Goal: Navigation & Orientation: Understand site structure

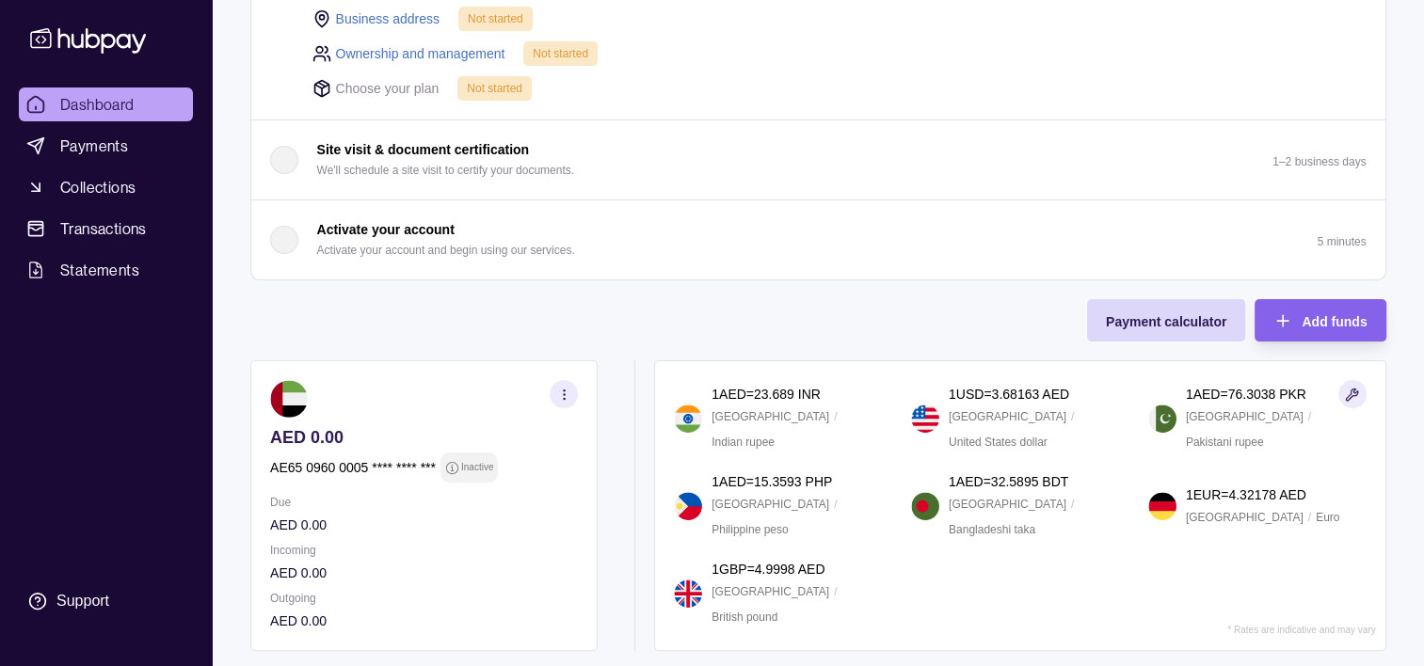
scroll to position [602, 0]
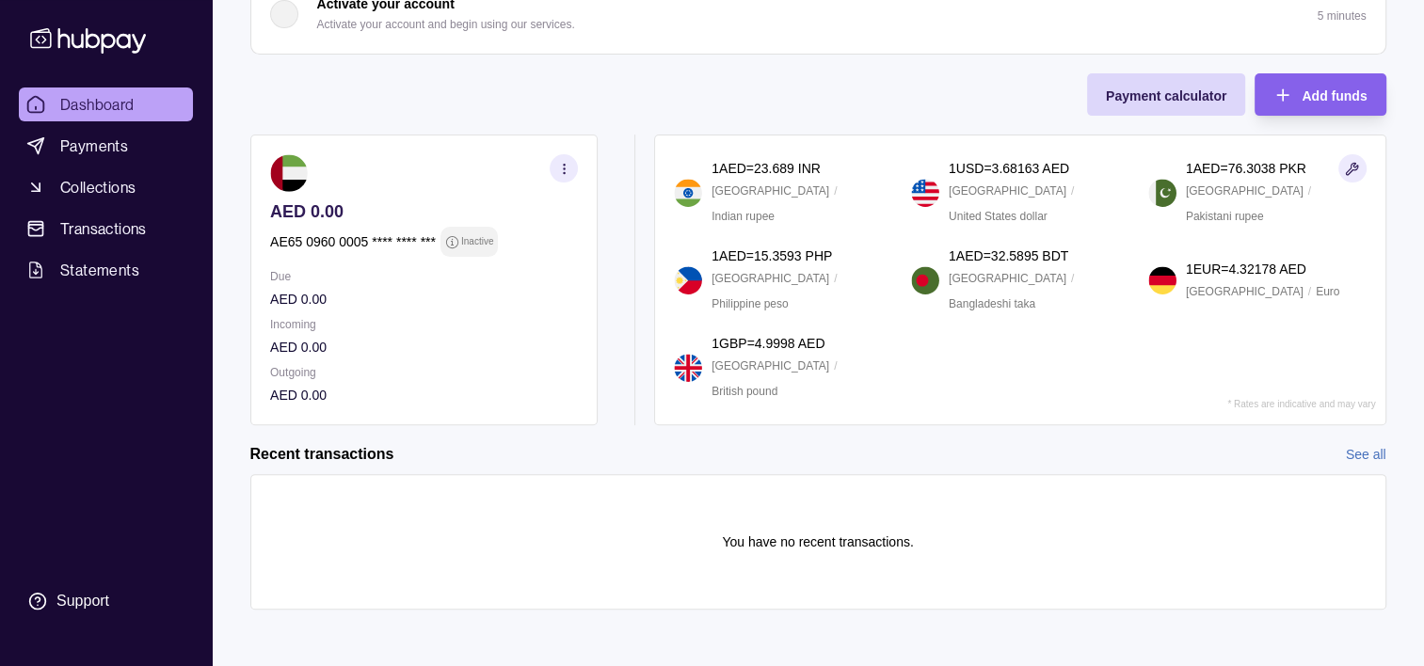
click at [146, 380] on div "Dashboard Payments Collections Transactions Statements Support" at bounding box center [105, 355] width 189 height 534
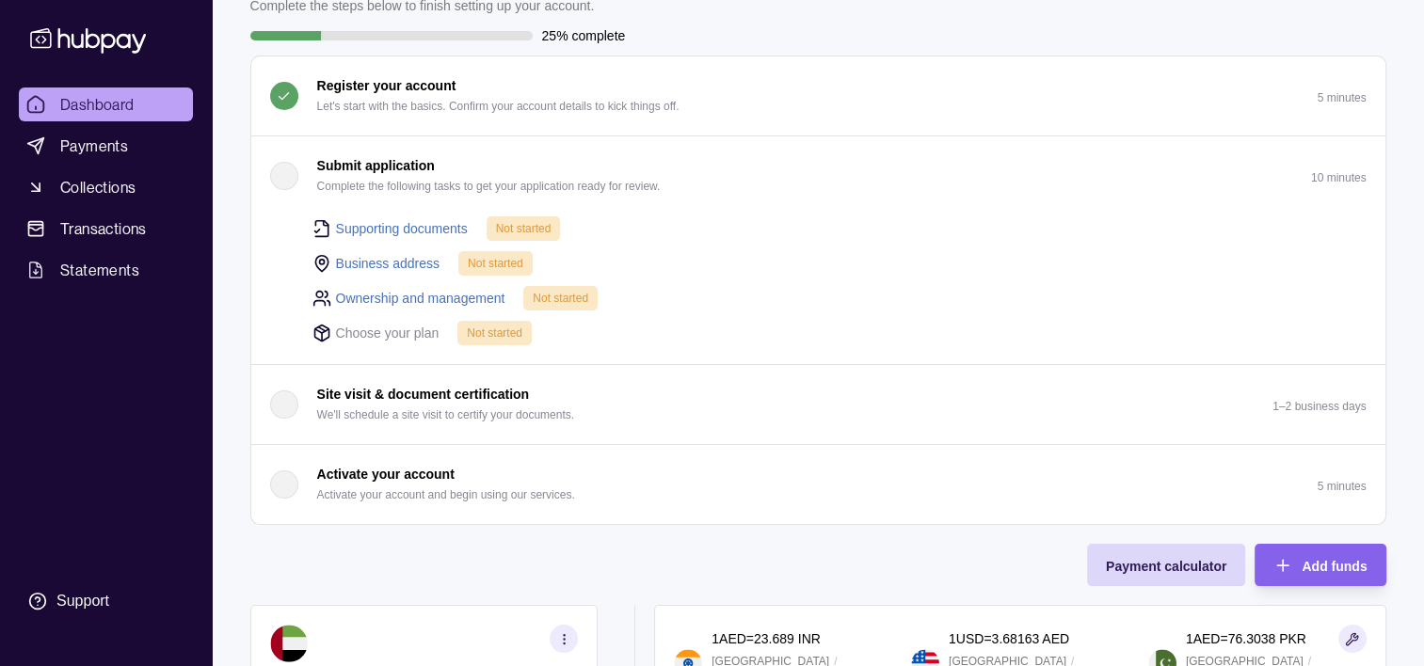
scroll to position [0, 0]
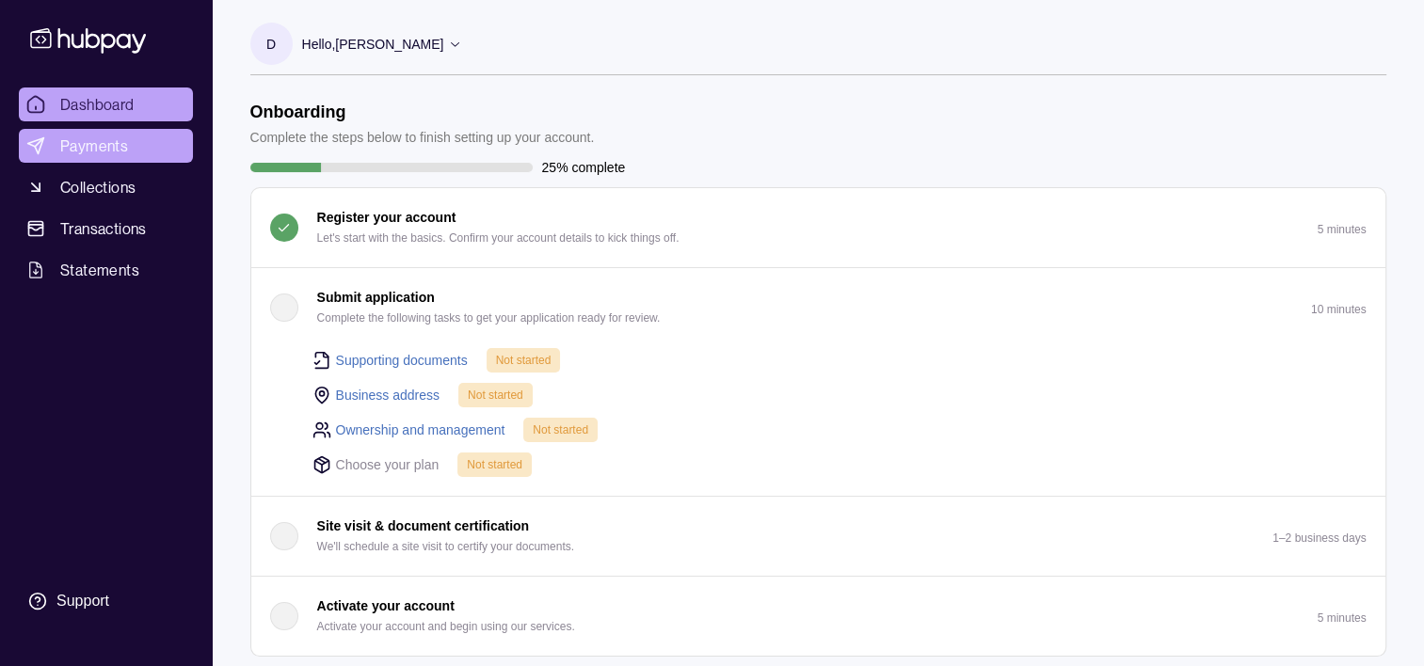
click at [104, 154] on span "Payments" at bounding box center [94, 146] width 68 height 23
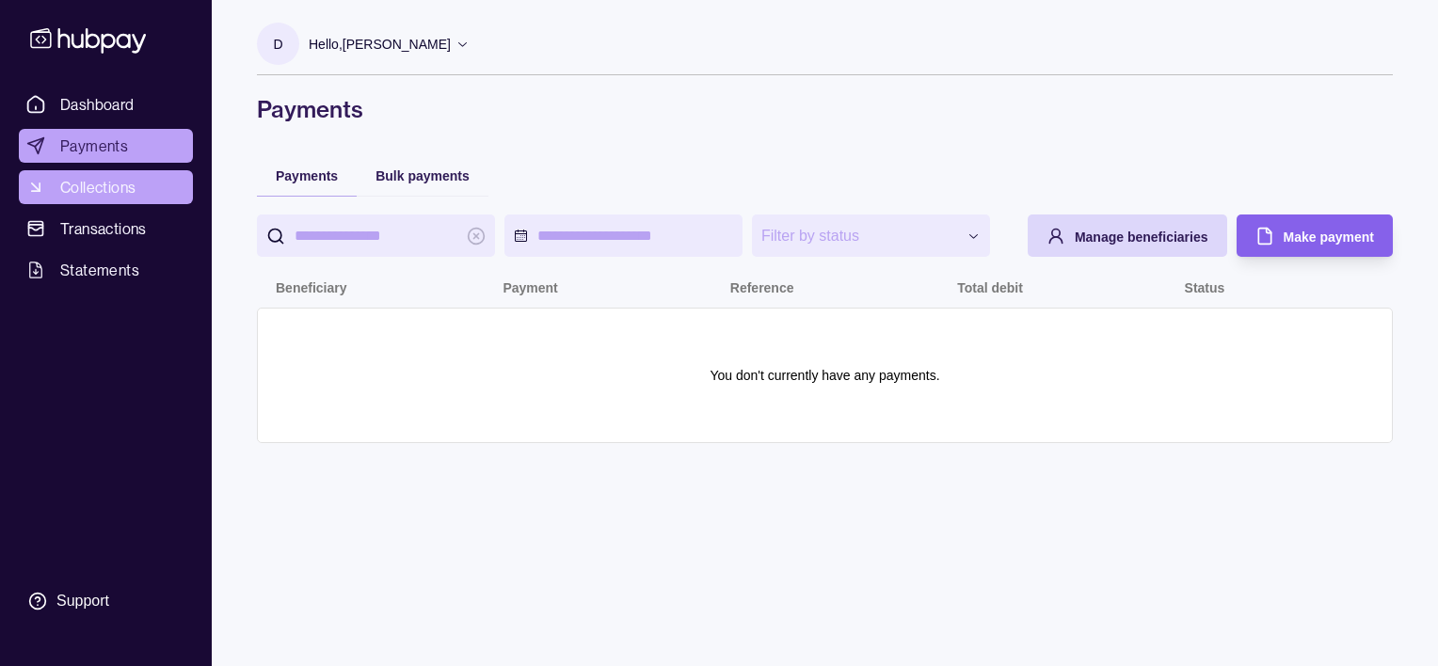
click at [117, 178] on span "Collections" at bounding box center [97, 187] width 75 height 23
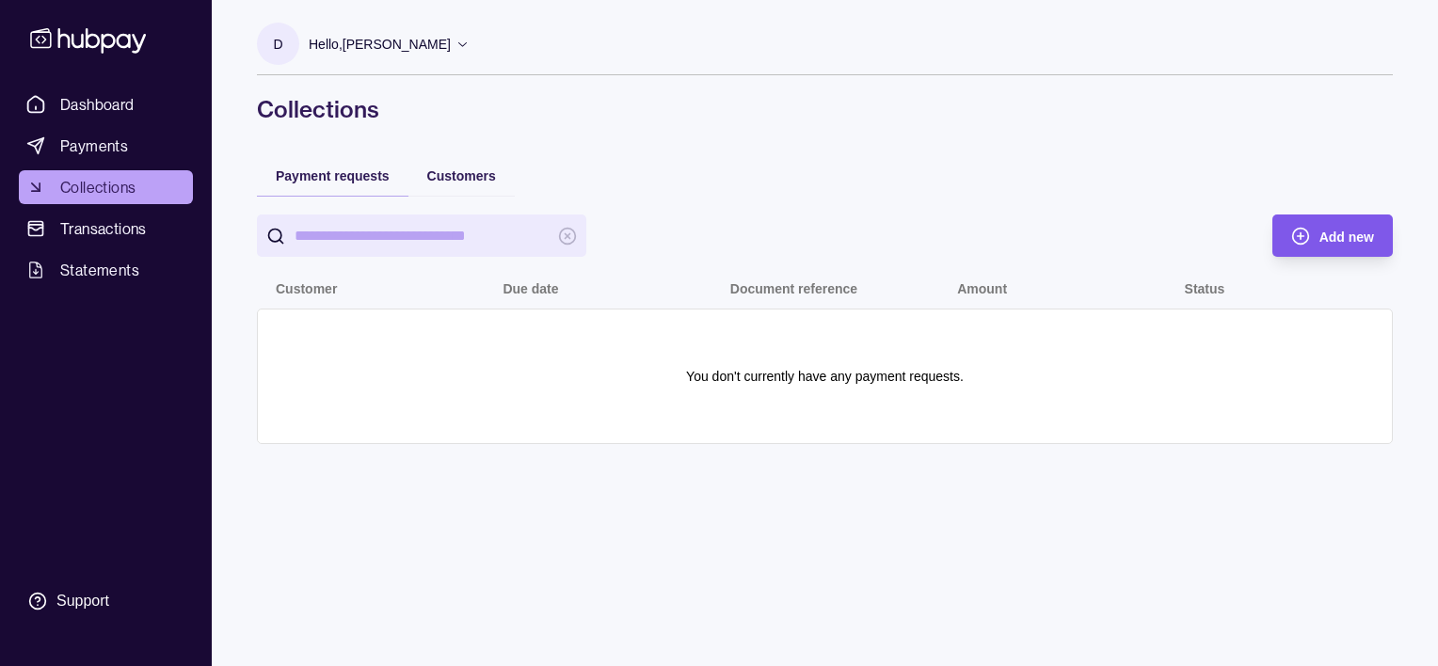
click at [1340, 239] on span "Add new" at bounding box center [1346, 237] width 55 height 15
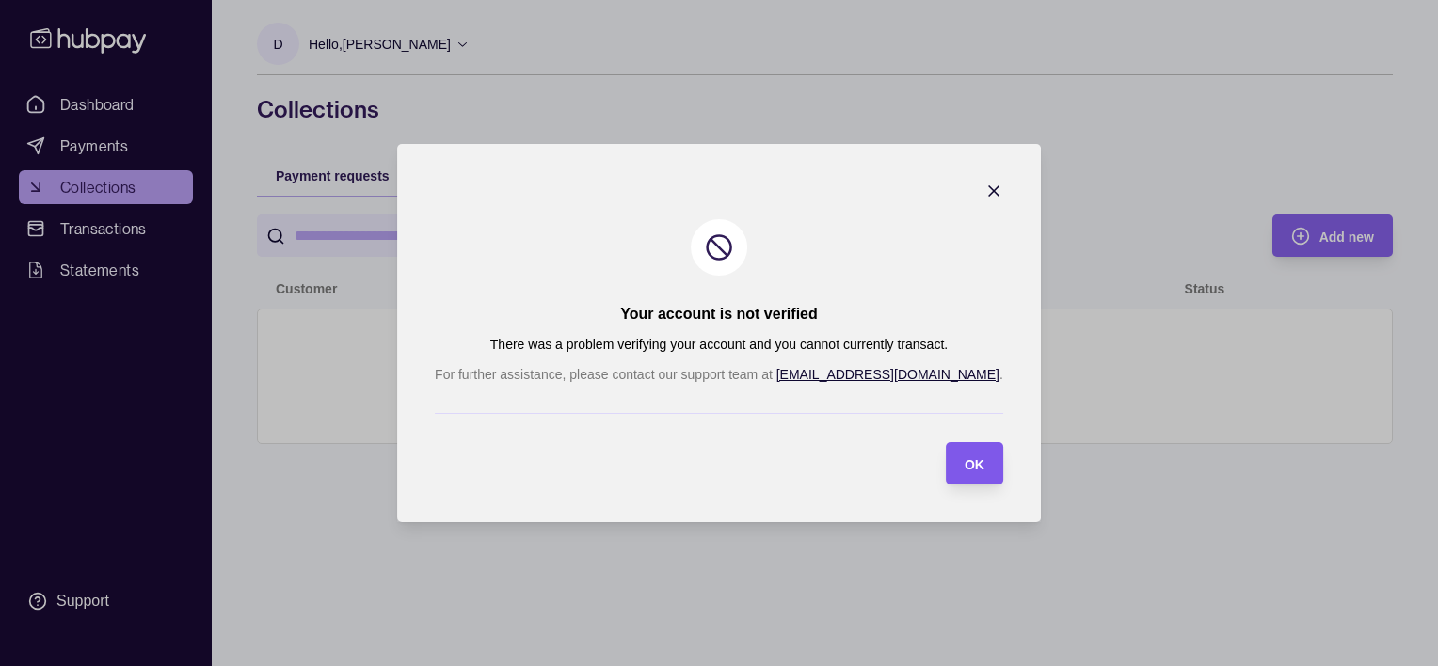
click at [965, 473] on div "OK" at bounding box center [975, 464] width 20 height 23
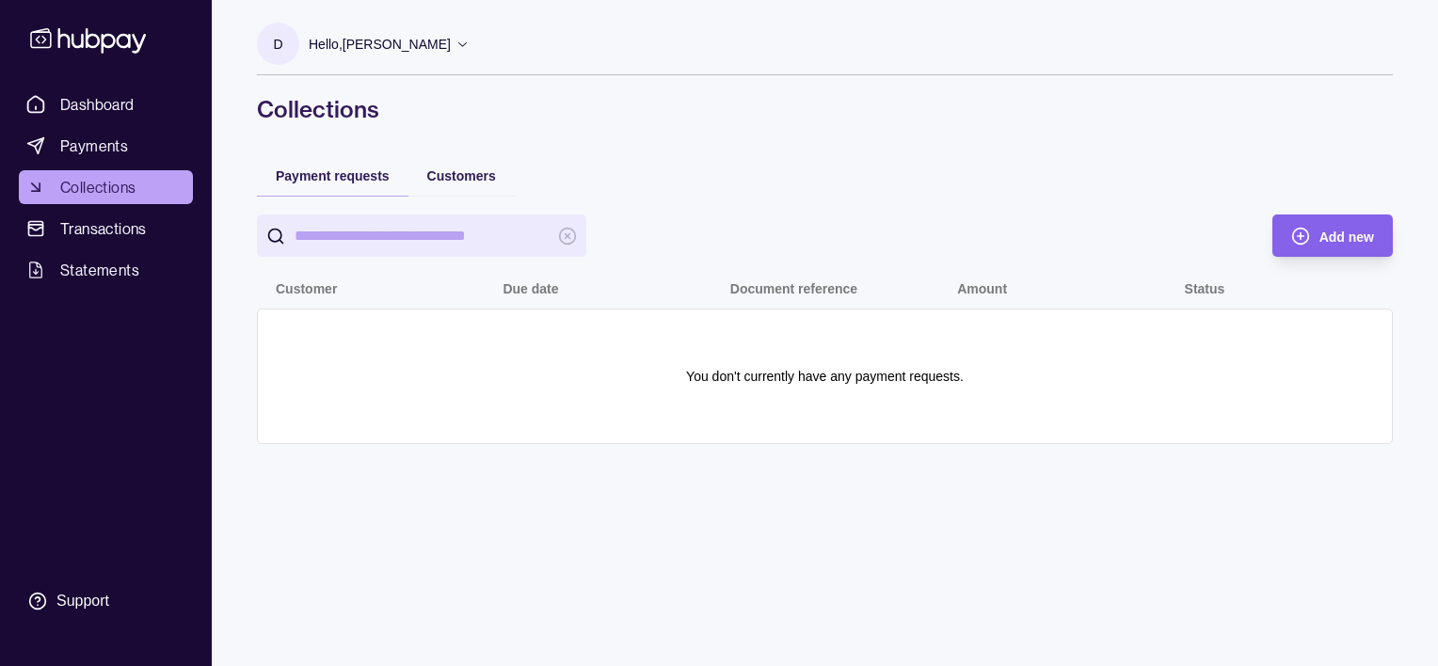
click at [431, 162] on div "Customers" at bounding box center [461, 174] width 106 height 41
click at [432, 169] on span "Customers" at bounding box center [461, 175] width 69 height 15
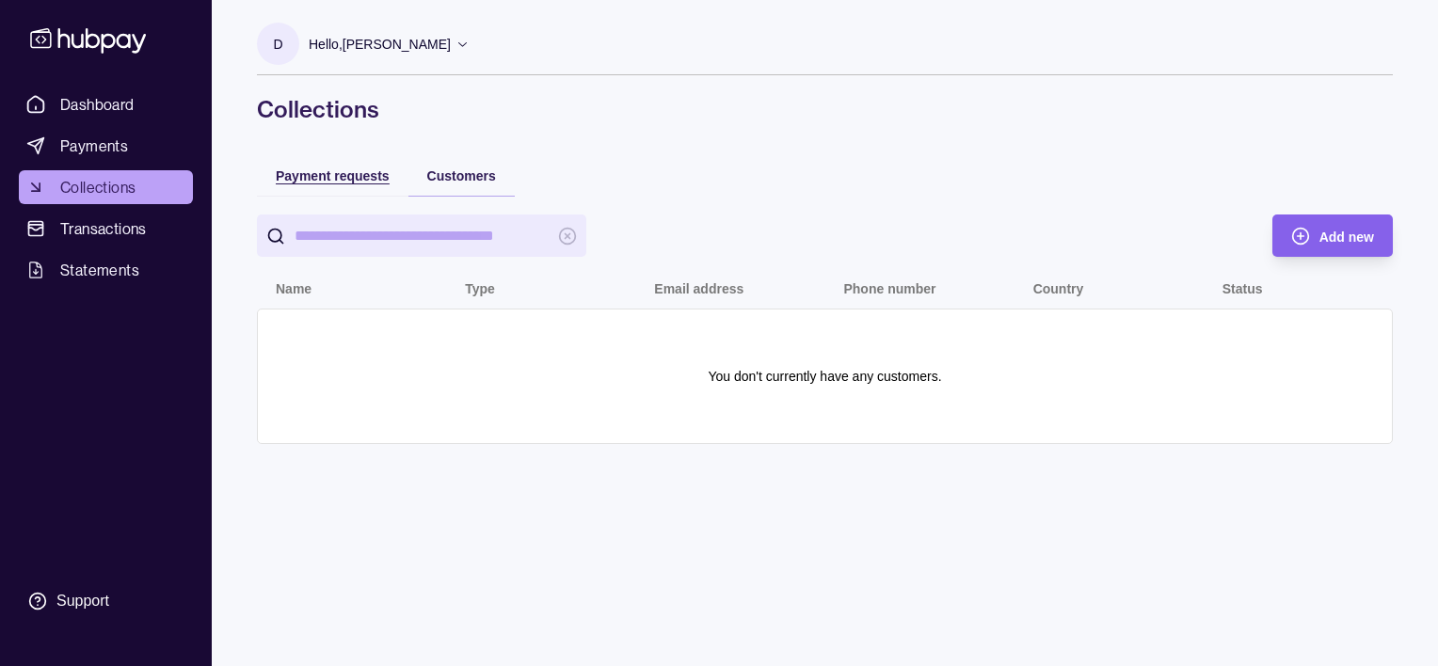
click at [354, 173] on span "Payment requests" at bounding box center [333, 175] width 114 height 15
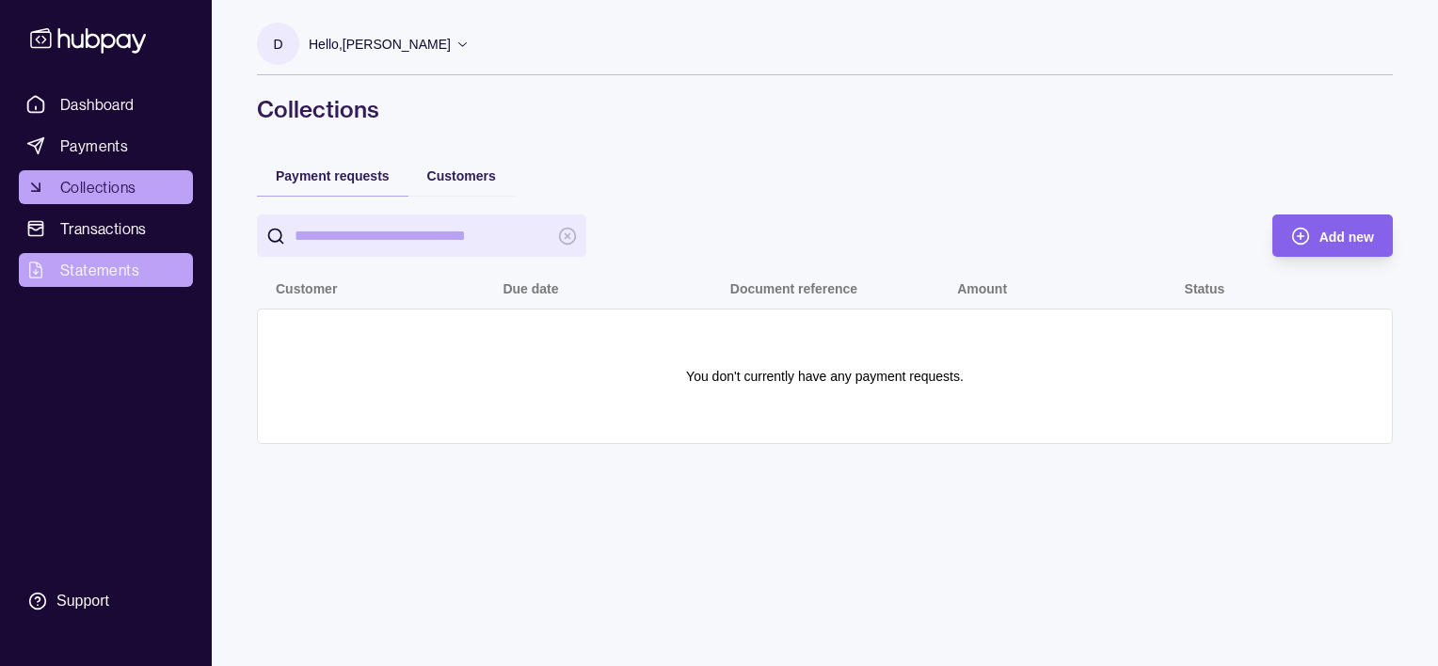
click at [142, 260] on link "Statements" at bounding box center [106, 270] width 174 height 34
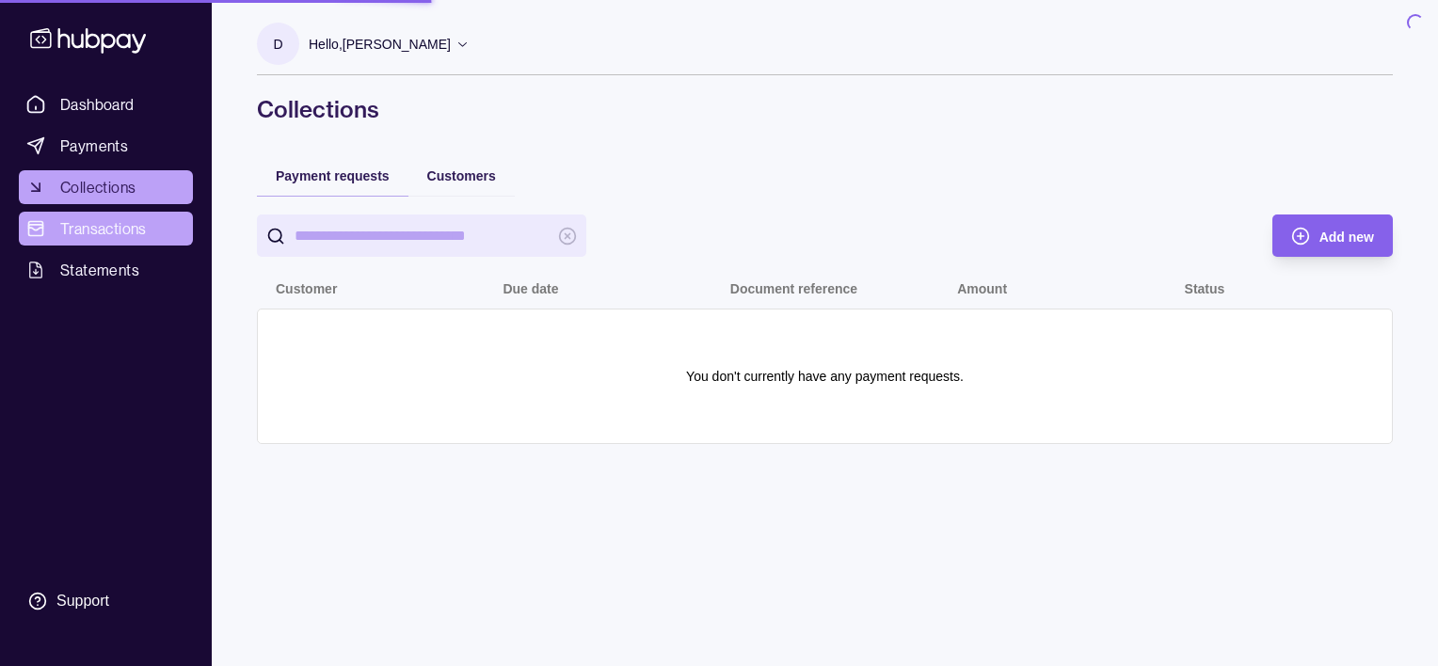
click at [114, 223] on span "Transactions" at bounding box center [103, 228] width 87 height 23
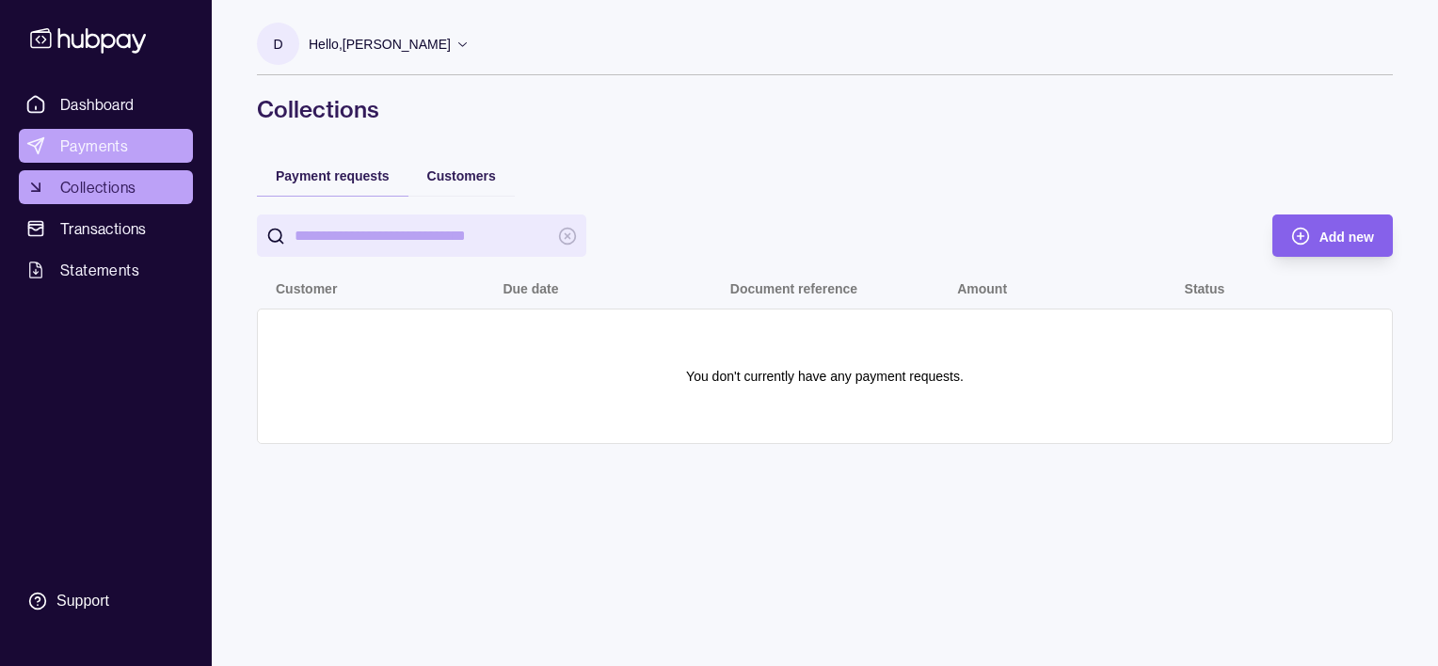
click at [113, 129] on link "Payments" at bounding box center [106, 146] width 174 height 34
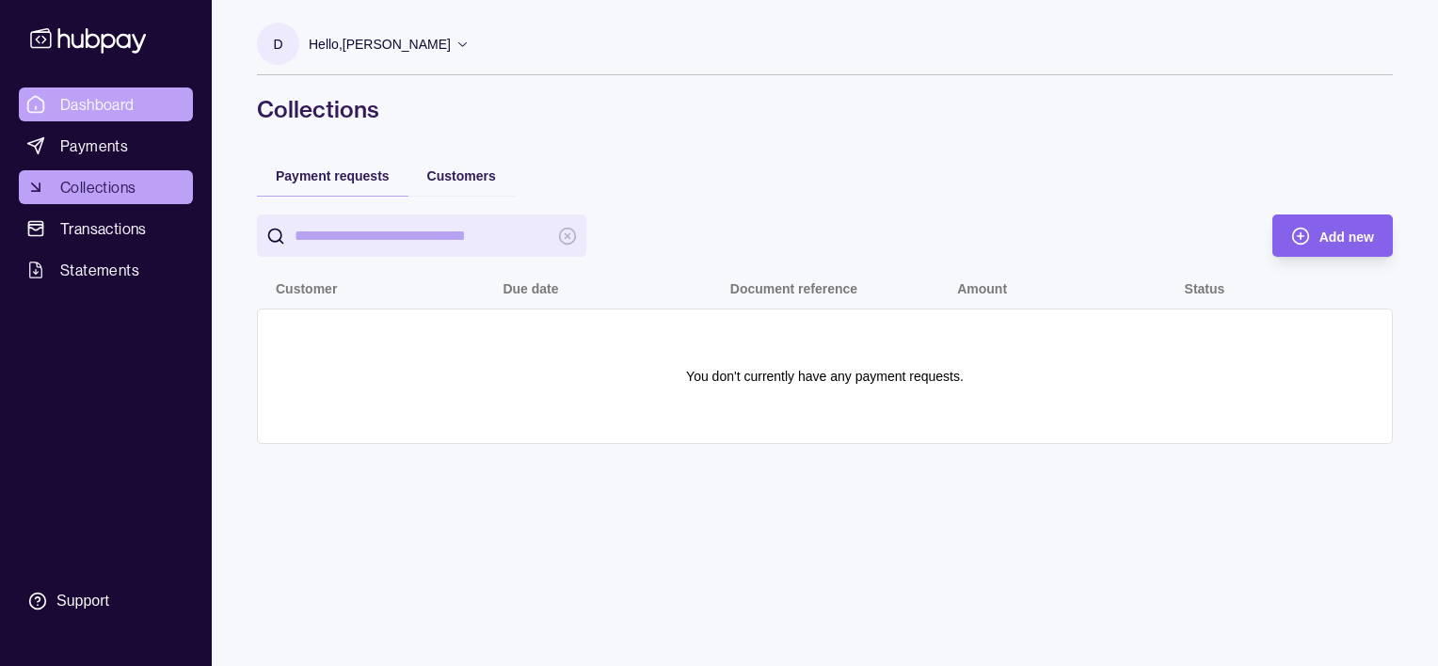
click at [123, 102] on span "Dashboard" at bounding box center [97, 104] width 74 height 23
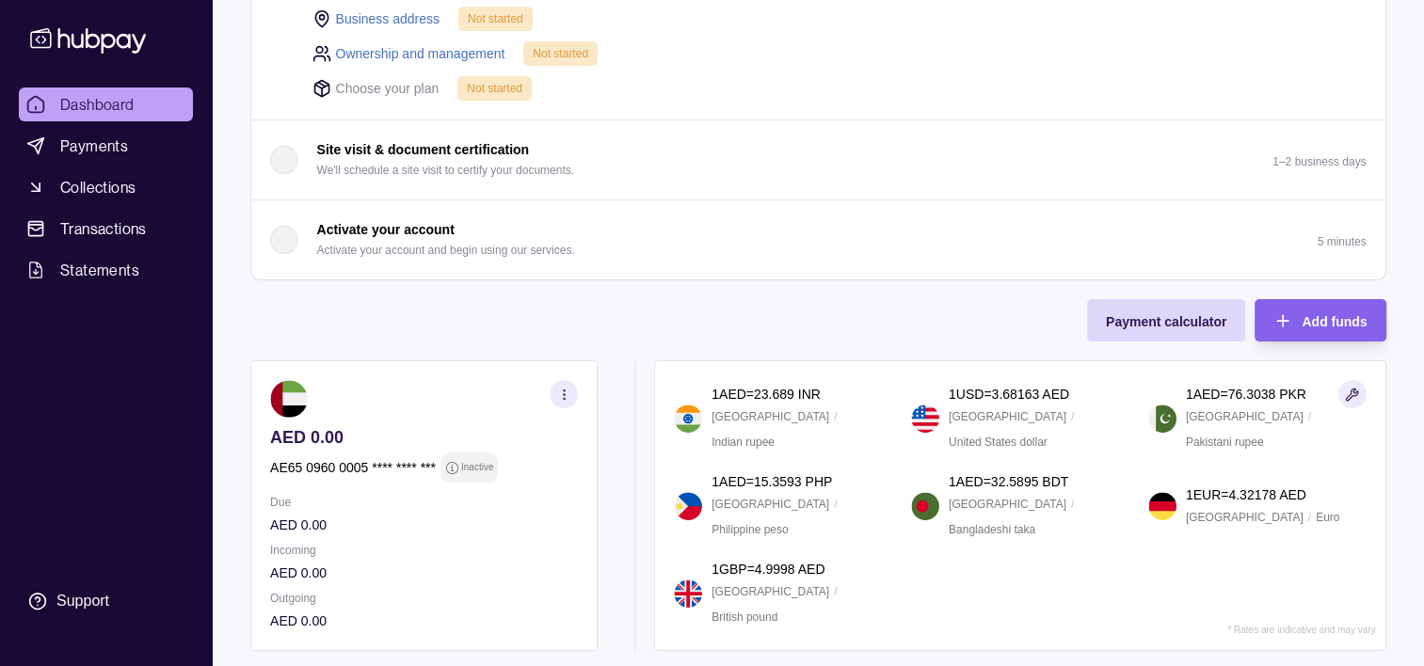
scroll to position [602, 0]
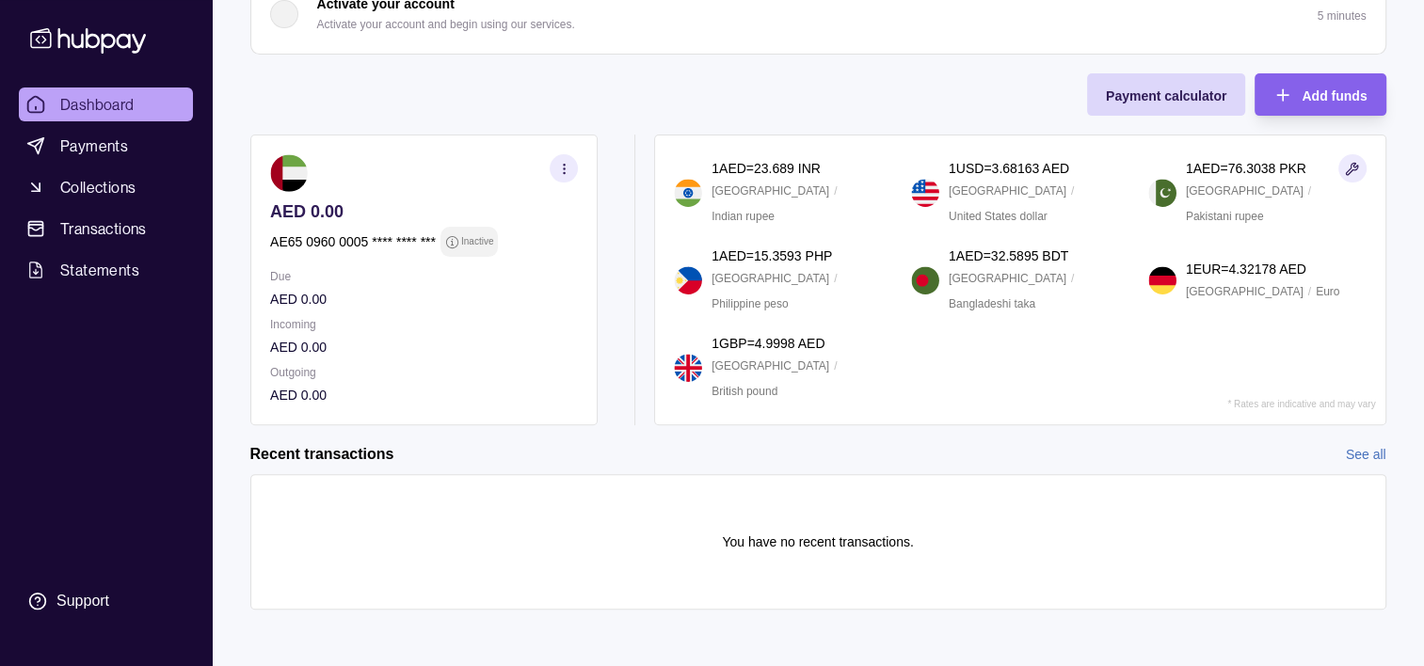
click at [556, 168] on icon "button" at bounding box center [563, 169] width 14 height 14
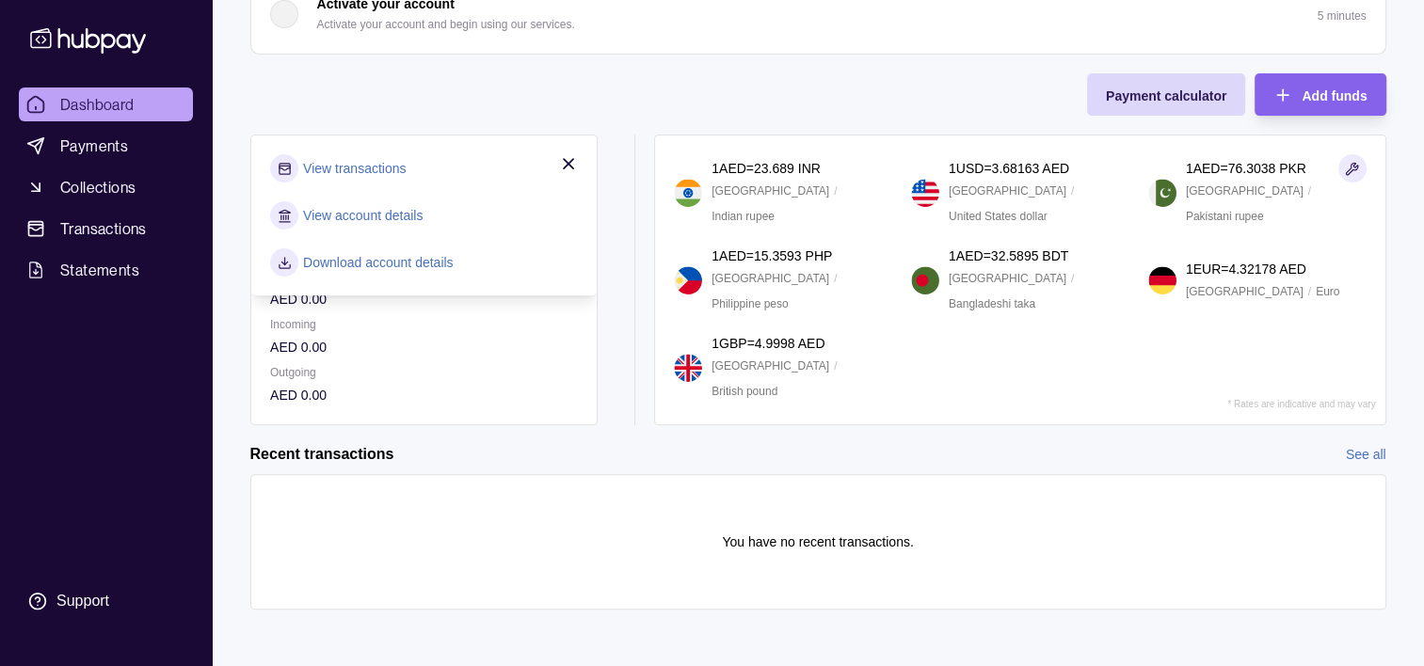
click at [1009, 455] on div "Recent transactions See all" at bounding box center [818, 454] width 1136 height 21
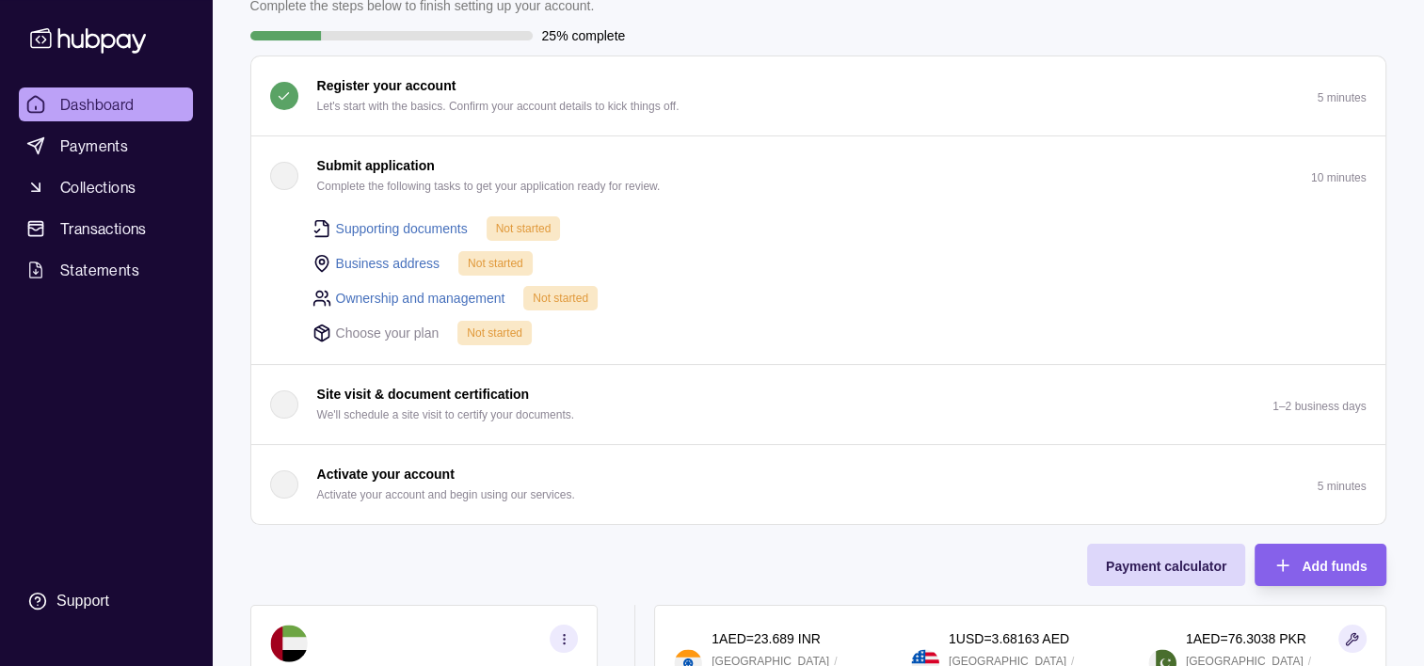
scroll to position [0, 0]
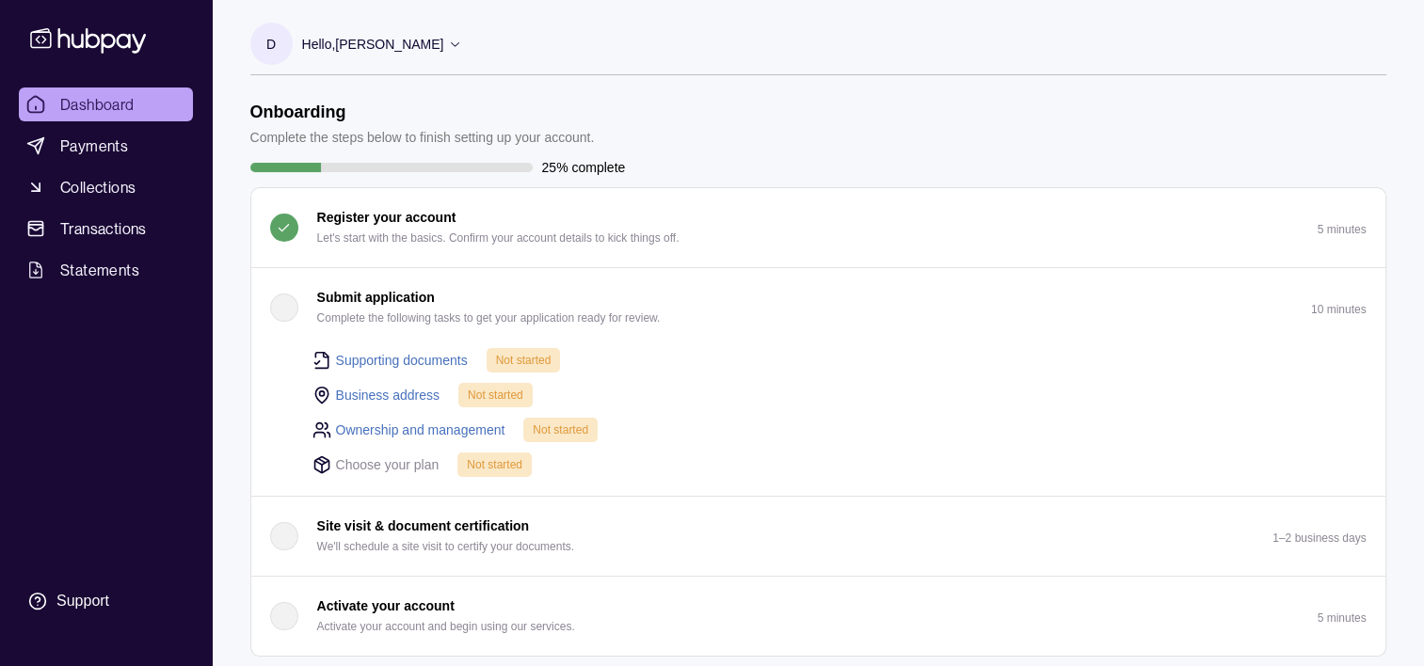
click at [462, 42] on icon at bounding box center [455, 44] width 14 height 14
